Goal: Information Seeking & Learning: Check status

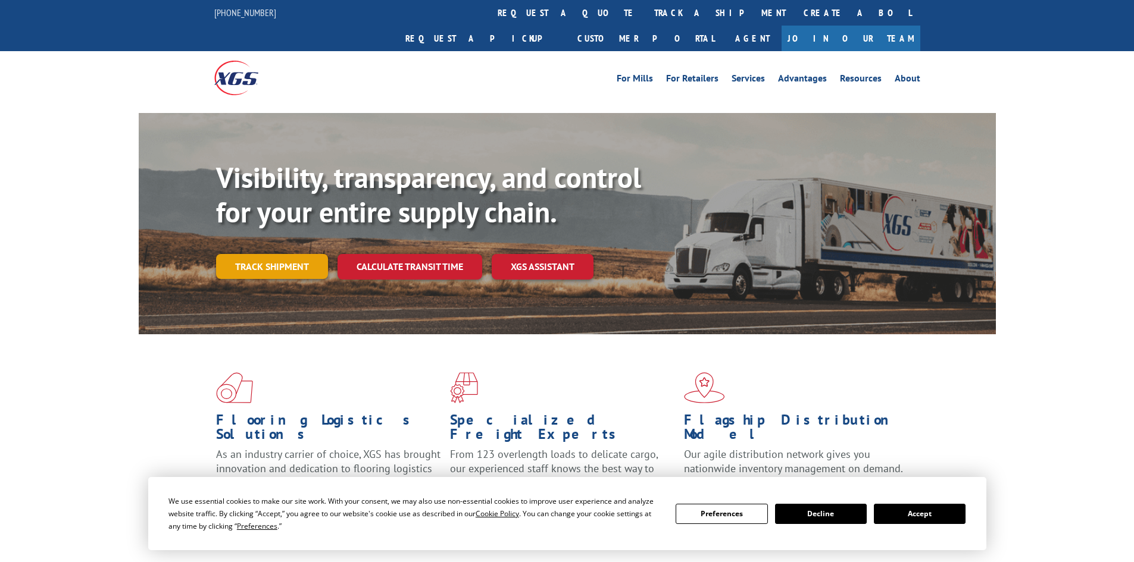
click at [270, 257] on div "Visibility, transparency, and control for your entire supply chain. Track shipm…" at bounding box center [606, 244] width 780 height 166
click at [270, 254] on link "Track shipment" at bounding box center [272, 266] width 112 height 25
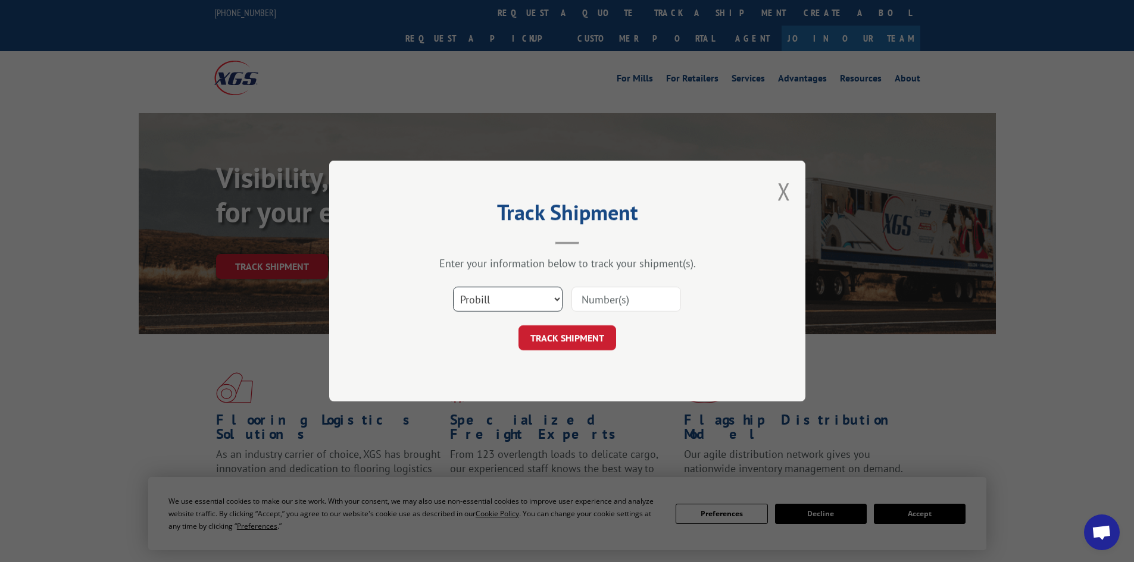
click at [481, 301] on select "Select category... Probill BOL PO" at bounding box center [508, 299] width 110 height 25
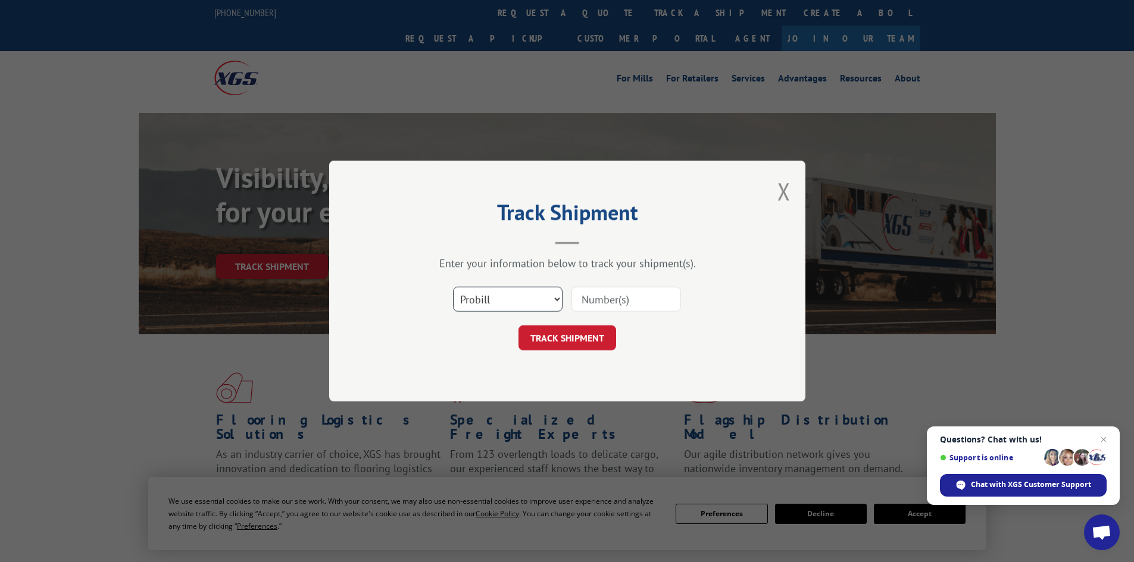
select select "po"
click at [453, 287] on select "Select category... Probill BOL PO" at bounding box center [508, 299] width 110 height 25
click at [579, 304] on input at bounding box center [626, 299] width 110 height 25
paste input "22533506"
type input "22533506"
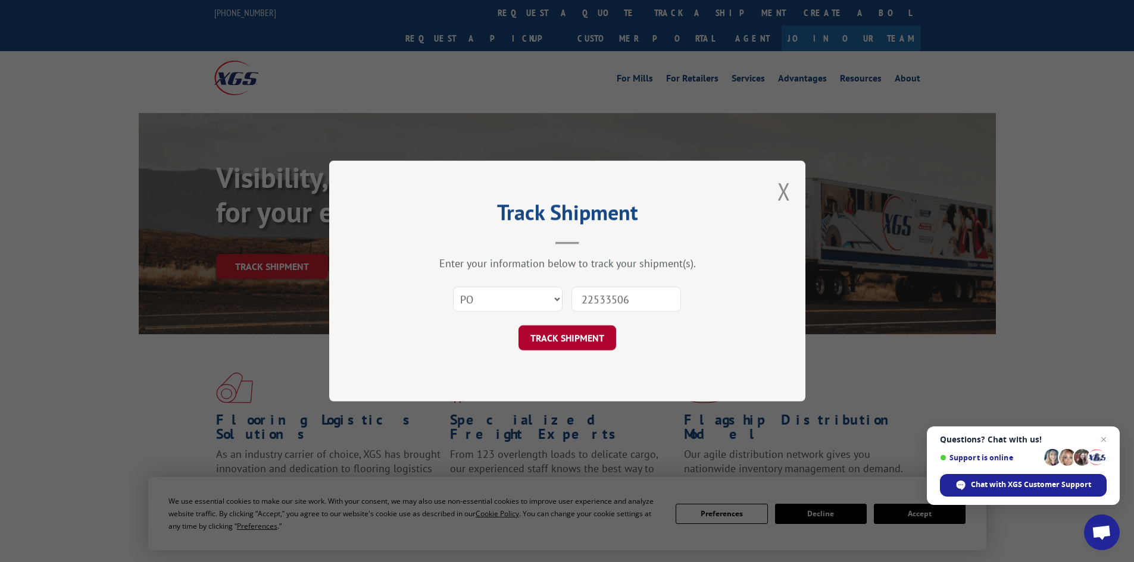
click at [586, 339] on button "TRACK SHIPMENT" at bounding box center [567, 338] width 98 height 25
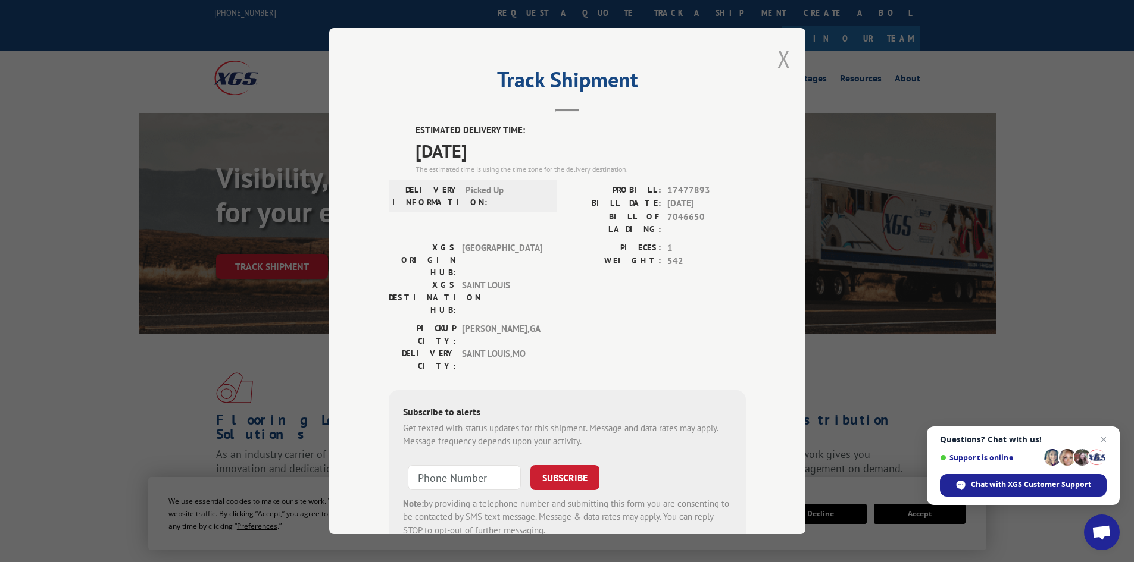
click at [777, 57] on button "Close modal" at bounding box center [783, 59] width 13 height 32
